Goal: Information Seeking & Learning: Check status

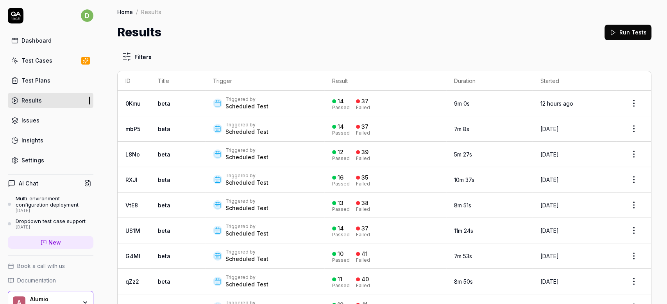
click at [272, 102] on div "Triggered by Scheduled Test" at bounding box center [265, 103] width 104 height 14
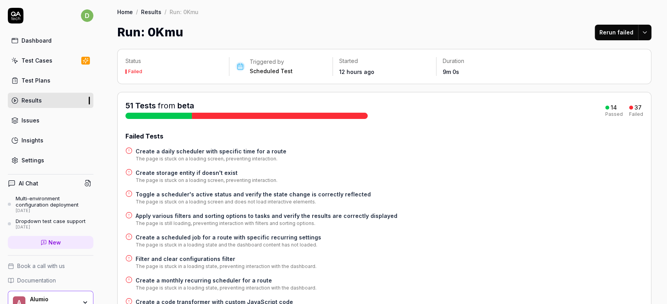
click at [227, 117] on div at bounding box center [280, 116] width 176 height 6
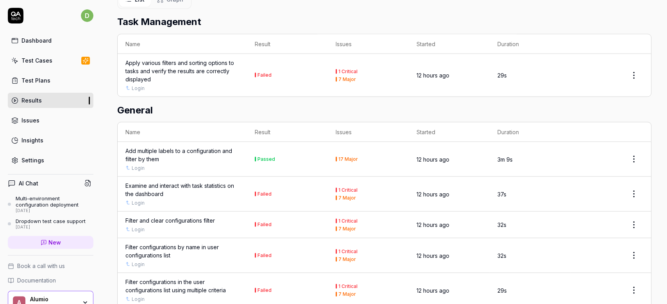
scroll to position [952, 0]
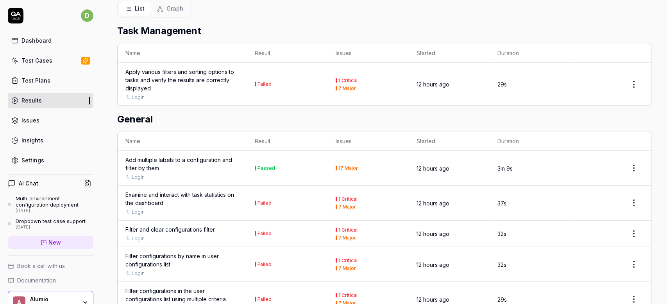
click at [196, 192] on div "Examine and interact with task statistics on the dashboard" at bounding box center [182, 198] width 114 height 16
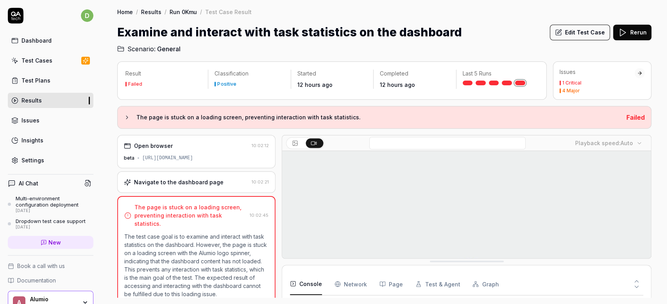
scroll to position [82, 0]
click at [193, 154] on div "[URL][DOMAIN_NAME]" at bounding box center [167, 157] width 51 height 7
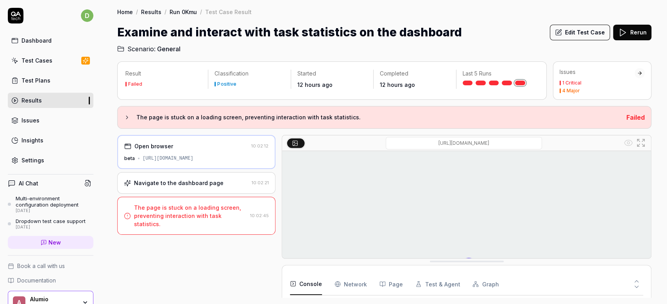
drag, startPoint x: 514, startPoint y: 143, endPoint x: 376, endPoint y: 143, distance: 138.4
click at [376, 143] on div "/alumio-beta?space=alumio-beta" at bounding box center [464, 143] width 317 height 13
type input "[URL][DOMAIN_NAME]"
click at [47, 100] on link "Results" at bounding box center [51, 100] width 86 height 15
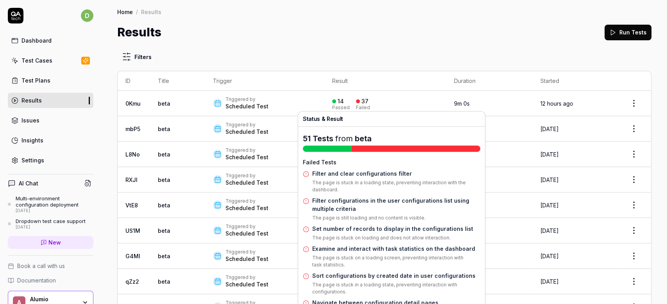
click at [368, 101] on div "37" at bounding box center [362, 101] width 13 height 7
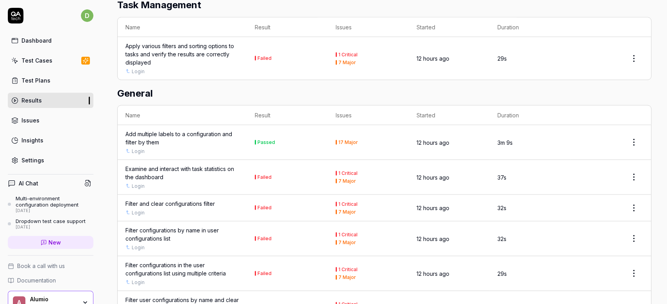
scroll to position [986, 0]
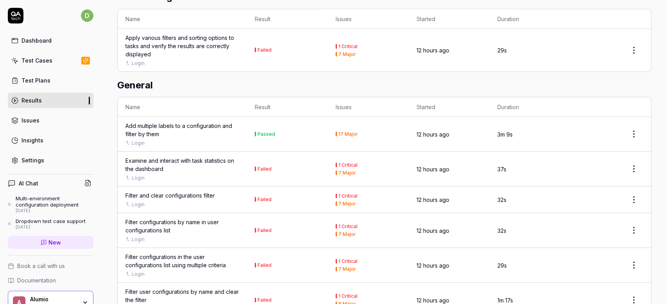
click at [203, 194] on div "Filter and clear configurations filter" at bounding box center [170, 195] width 90 height 8
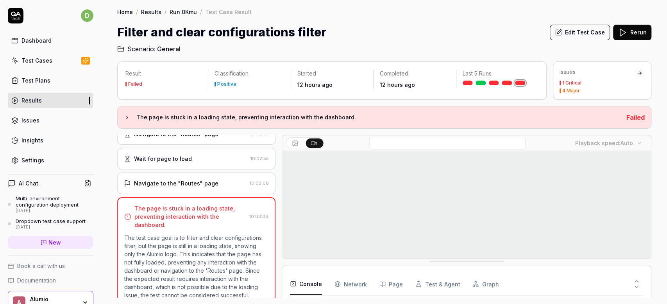
scroll to position [56, 0]
click at [70, 100] on link "Results" at bounding box center [51, 100] width 86 height 15
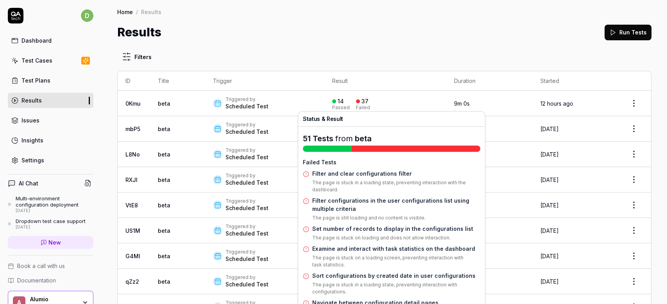
click at [360, 101] on div at bounding box center [358, 101] width 4 height 4
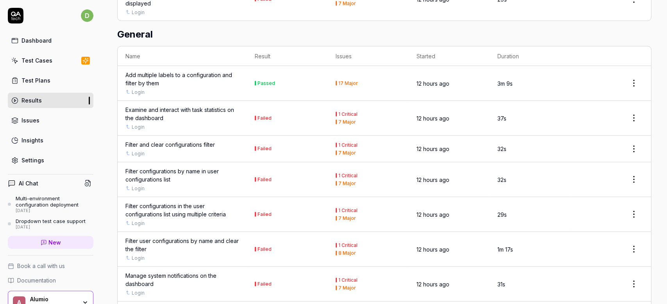
scroll to position [1018, 0]
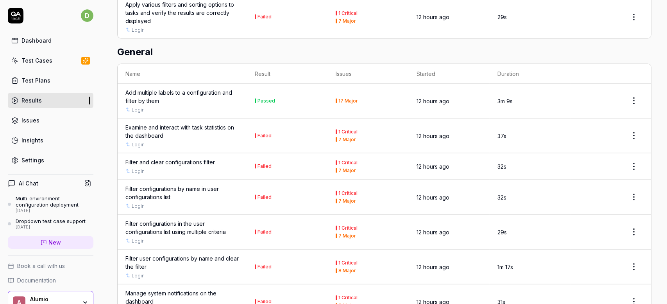
click at [173, 188] on div "Filter configurations by name in user configurations list" at bounding box center [182, 193] width 114 height 16
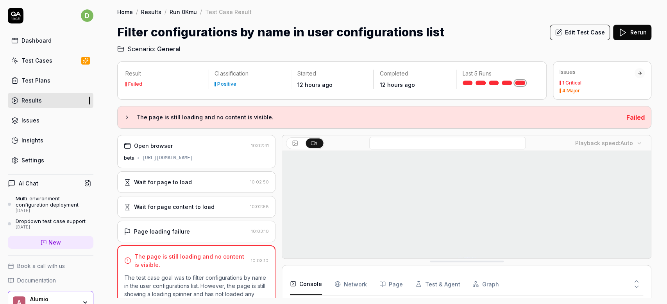
click at [44, 99] on link "Results" at bounding box center [51, 100] width 86 height 15
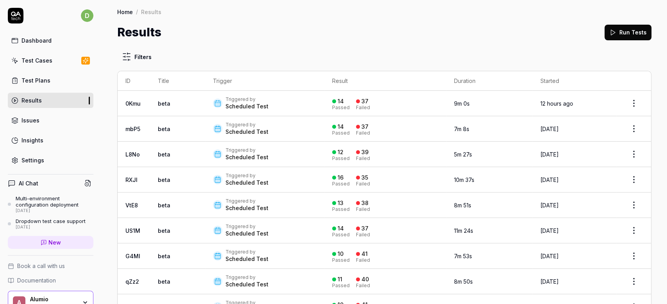
click at [247, 99] on div "Triggered by" at bounding box center [247, 99] width 43 height 6
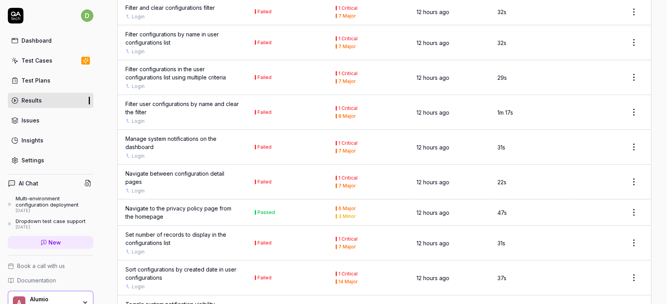
scroll to position [925, 0]
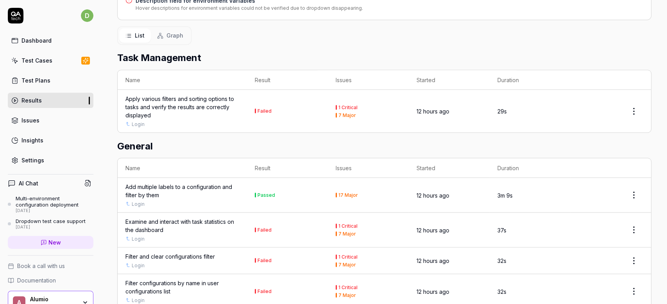
click at [183, 217] on div "Examine and interact with task statistics on the dashboard" at bounding box center [182, 225] width 114 height 16
click at [182, 254] on div "Filter and clear configurations filter" at bounding box center [170, 256] width 90 height 8
click at [187, 280] on div "Filter configurations by name in user configurations list" at bounding box center [182, 286] width 114 height 16
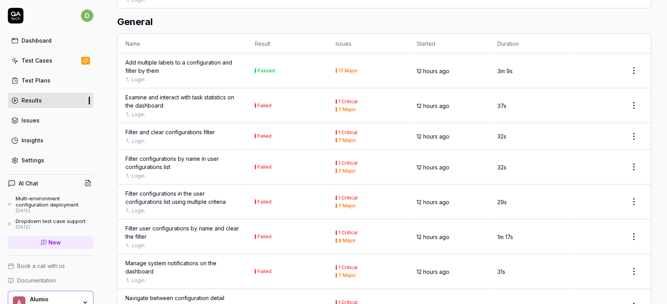
scroll to position [1047, 0]
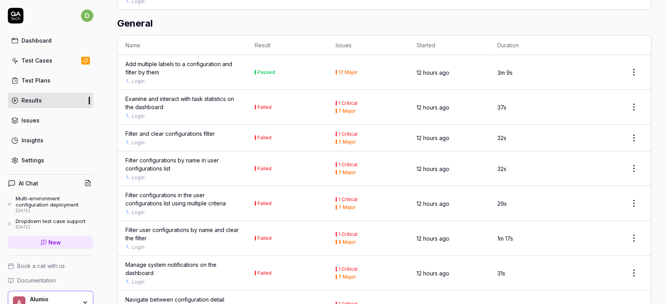
click at [178, 193] on div "Filter configurations in the user configurations list using multiple criteria" at bounding box center [182, 199] width 114 height 16
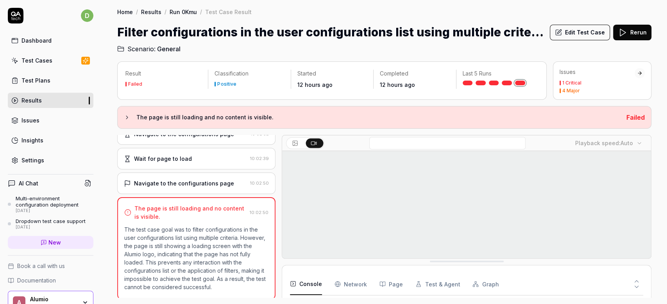
scroll to position [82, 0]
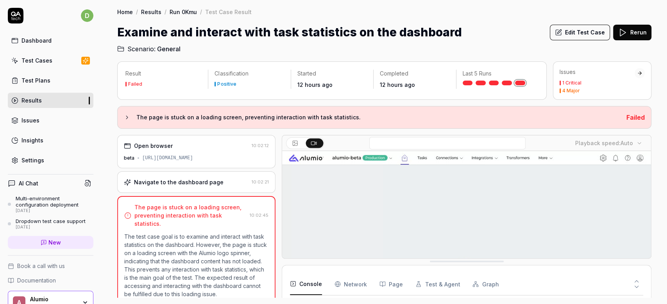
click at [46, 265] on span "Book a call with us" at bounding box center [41, 266] width 48 height 8
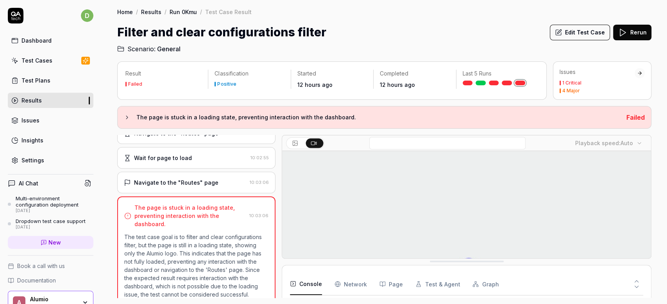
scroll to position [48, 0]
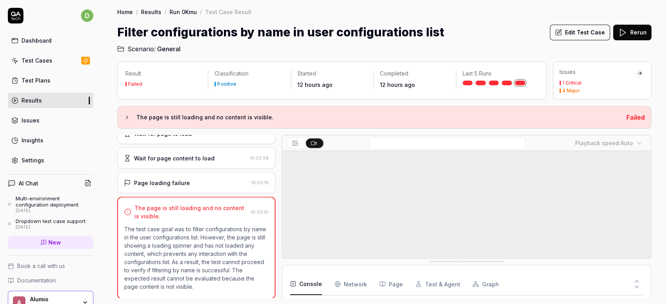
scroll to position [48, 0]
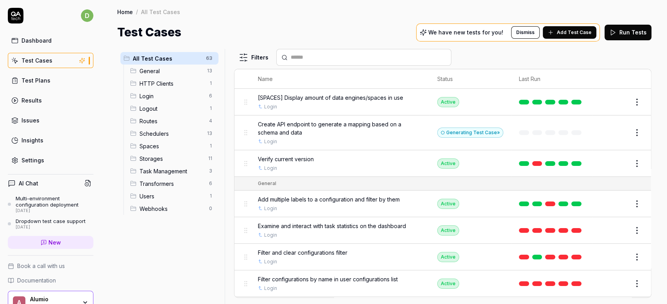
scroll to position [53, 0]
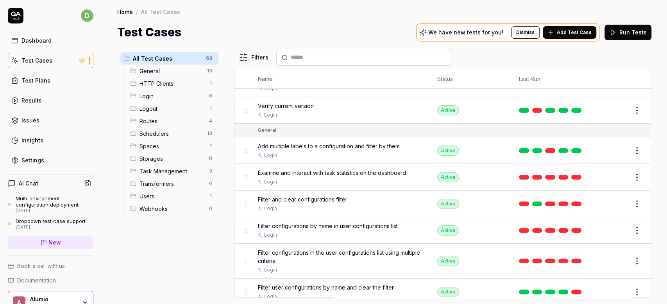
click at [48, 105] on link "Results" at bounding box center [51, 100] width 86 height 15
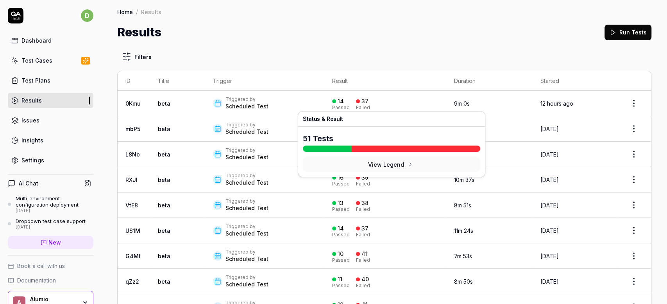
click at [370, 105] on div "Failed" at bounding box center [363, 107] width 14 height 5
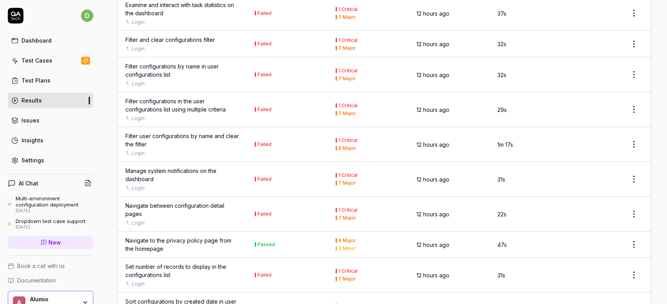
scroll to position [1139, 0]
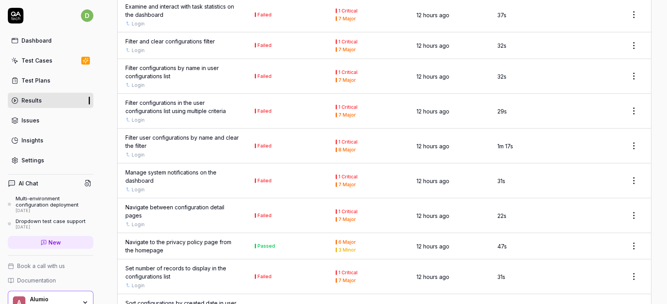
click at [191, 168] on div "Manage system notifications on the dashboard" at bounding box center [182, 176] width 114 height 16
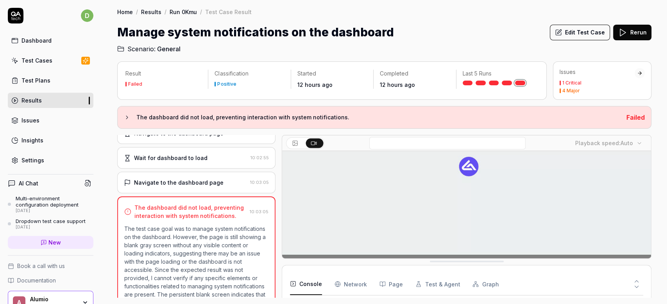
scroll to position [53, 0]
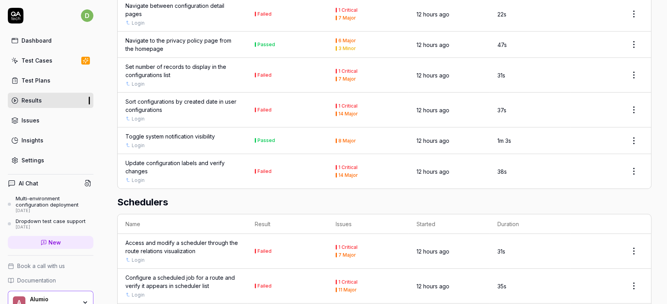
scroll to position [1256, 0]
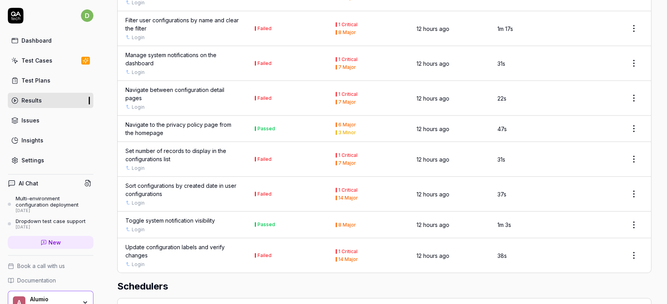
click at [70, 113] on link "Issues" at bounding box center [51, 120] width 86 height 15
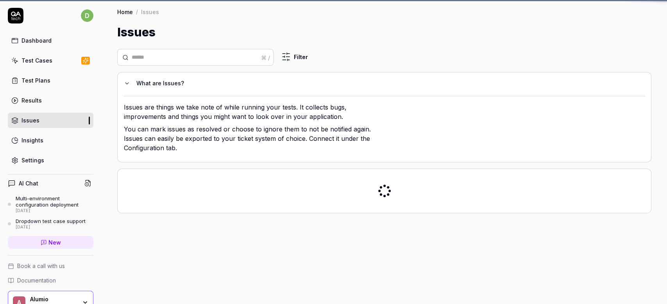
click at [73, 96] on link "Results" at bounding box center [51, 100] width 86 height 15
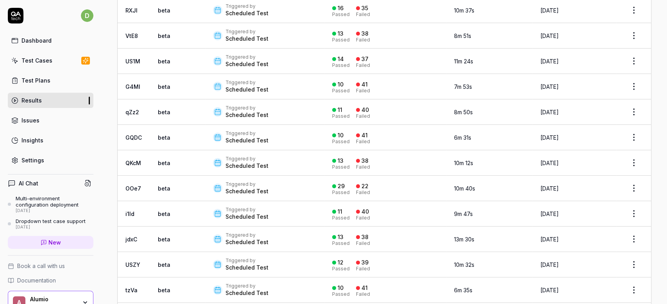
scroll to position [170, 0]
click at [167, 186] on link "beta" at bounding box center [164, 187] width 13 height 7
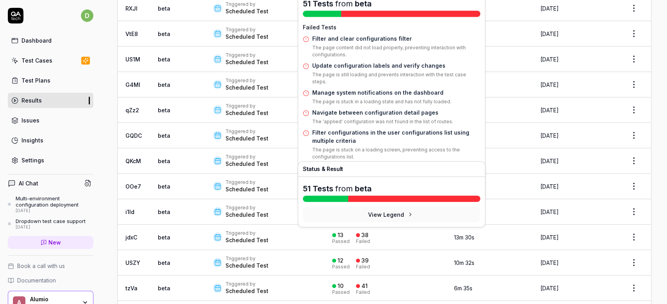
scroll to position [160, 0]
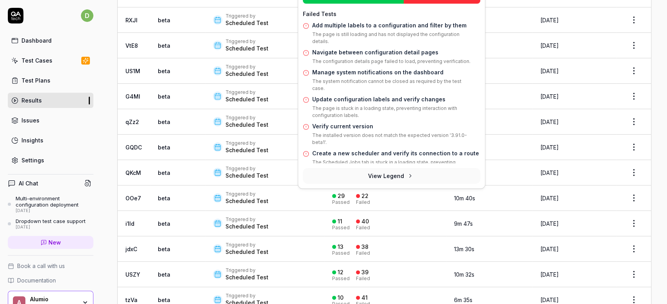
click at [376, 177] on button "View Legend" at bounding box center [391, 176] width 177 height 16
click at [369, 195] on div "22" at bounding box center [362, 195] width 13 height 7
click at [366, 192] on div "22" at bounding box center [362, 195] width 13 height 7
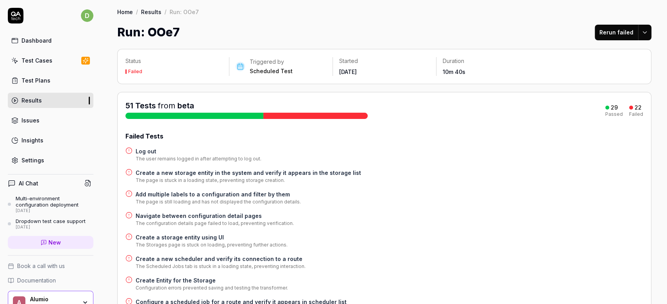
click at [298, 117] on div at bounding box center [315, 116] width 104 height 6
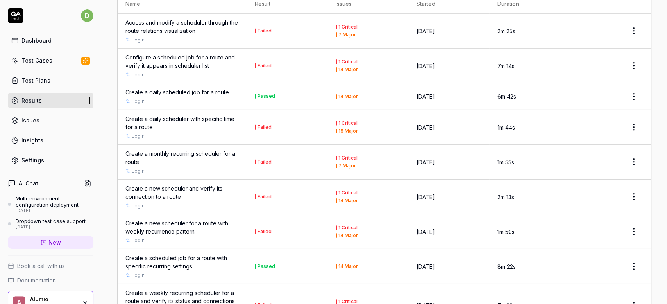
scroll to position [1550, 0]
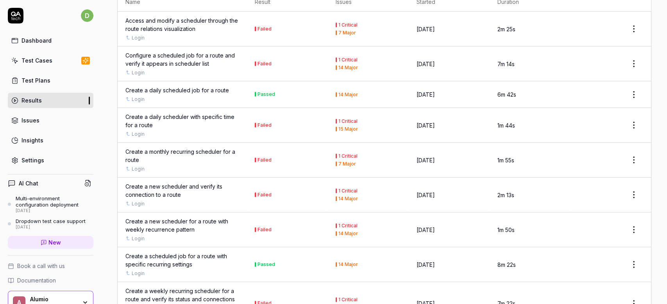
click at [188, 113] on div "Create a daily scheduler with specific time for a route" at bounding box center [182, 121] width 114 height 16
